Goal: Navigation & Orientation: Find specific page/section

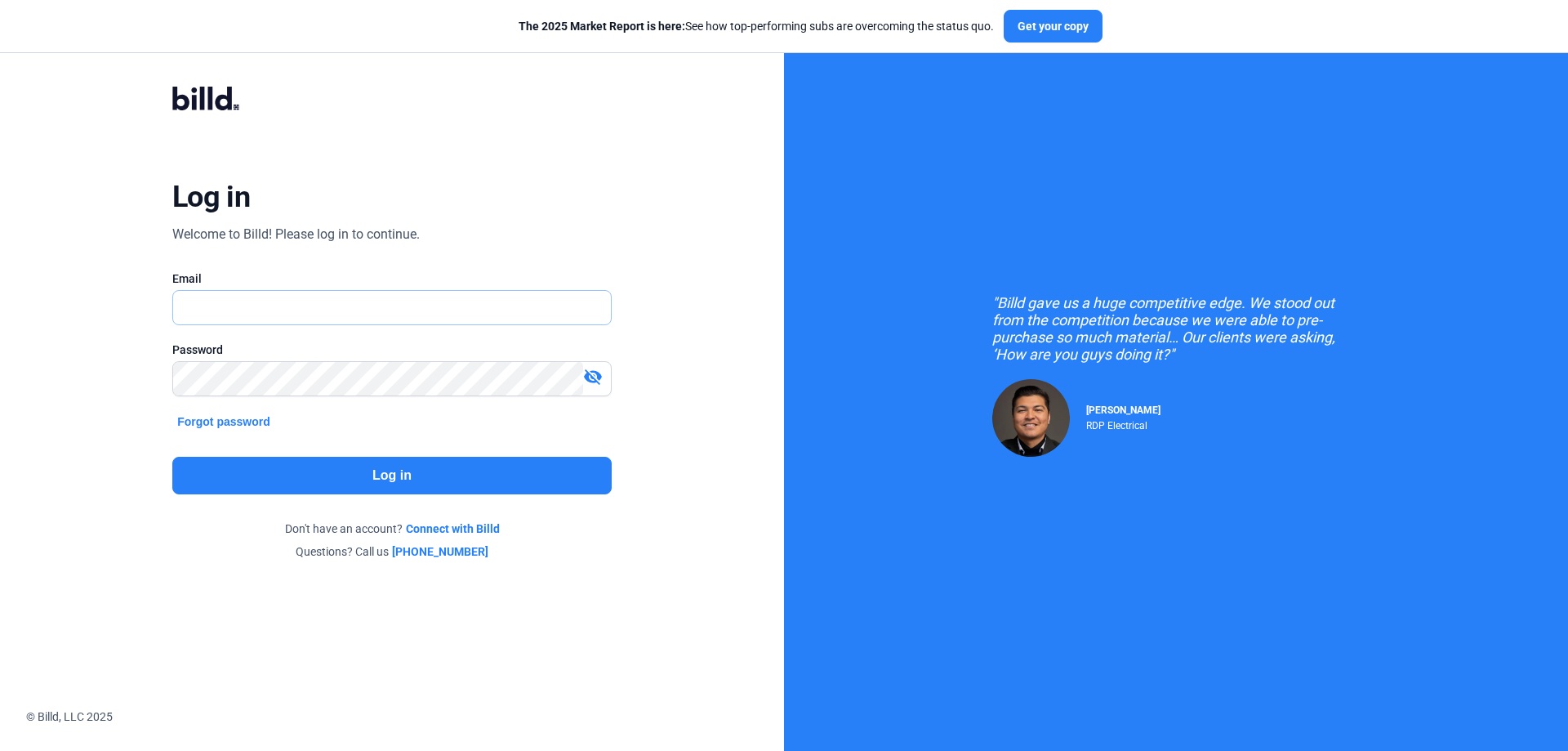
type input "[PERSON_NAME][EMAIL_ADDRESS][DOMAIN_NAME]"
click at [376, 481] on button "Log in" at bounding box center [392, 476] width 439 height 37
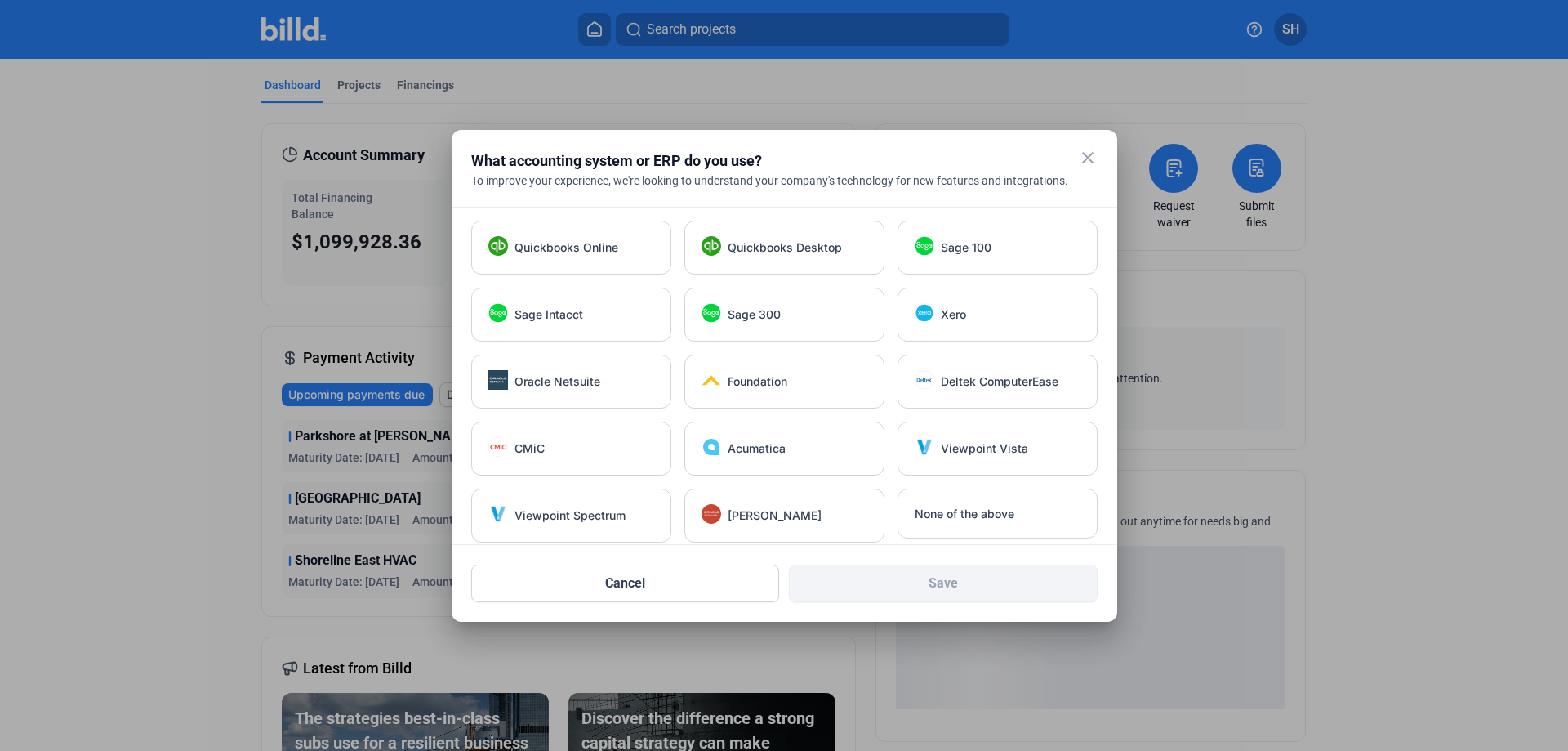
click at [1087, 155] on mat-icon "close" at bounding box center [1088, 157] width 20 height 20
